Goal: Task Accomplishment & Management: Complete application form

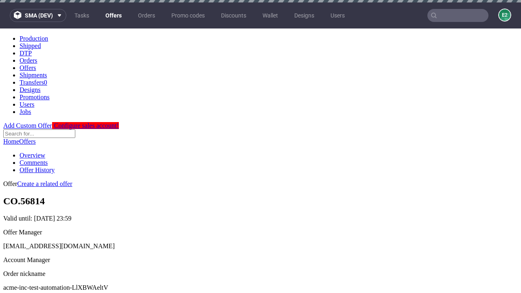
scroll to position [2, 0]
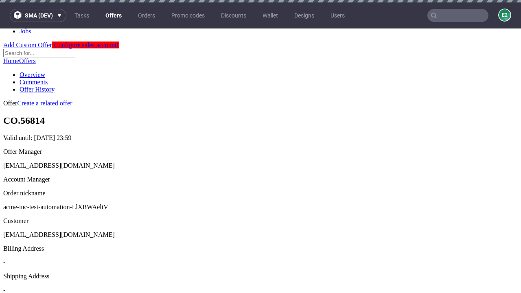
scroll to position [2, 0]
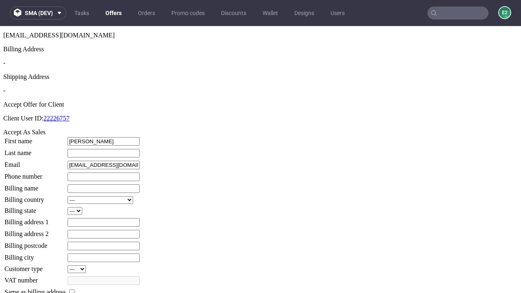
type input "Johnnie"
type input "Schiller"
type input "1509813888"
type input "Sarina53"
select select "13"
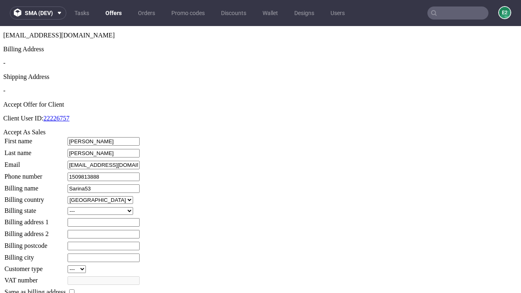
select select "132"
type input "Sarina53"
type input "216 Martine Copse"
type input "PN9 9EG"
type input "St. Goldner"
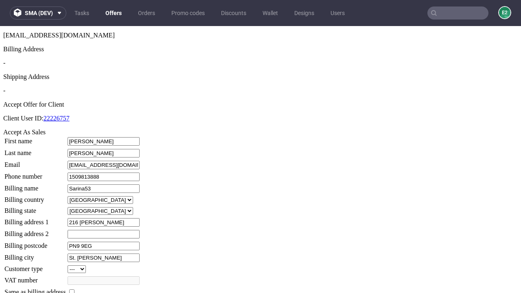
click at [74, 289] on input "checkbox" at bounding box center [71, 291] width 5 height 5
checkbox input "true"
type input "Sarina53"
select select "13"
type input "216 Martine Copse"
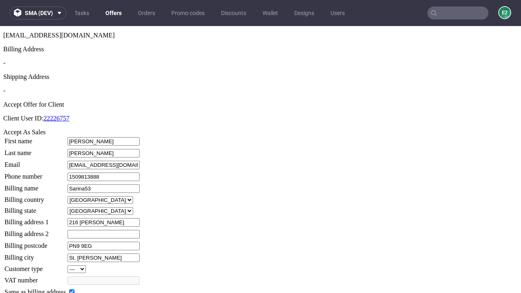
type input "PN9 9EG"
type input "St. Goldner"
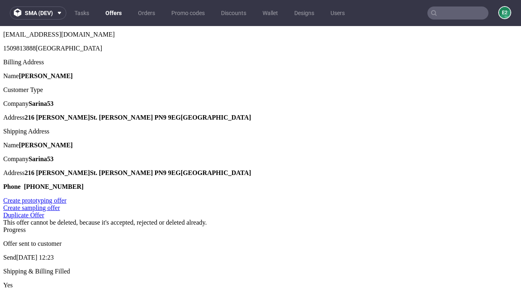
scroll to position [0, 0]
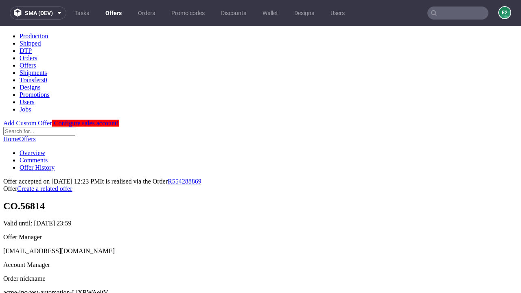
type input "[DATE]"
select select "12214305"
type input "In progress..."
